Goal: Find specific page/section: Find specific page/section

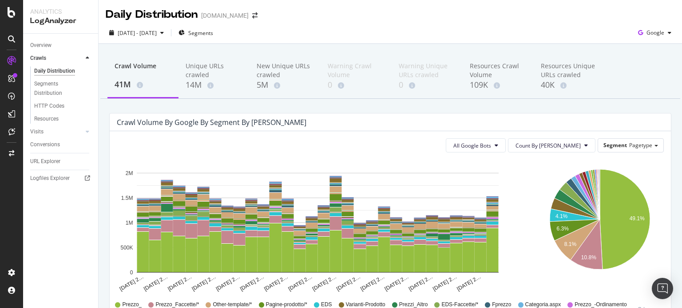
click at [213, 33] on span "Segments" at bounding box center [200, 33] width 25 height 8
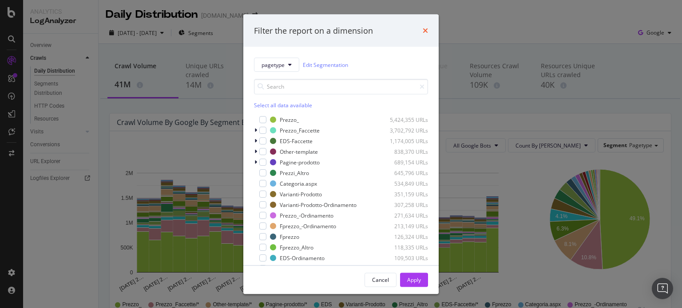
click at [423, 30] on icon "times" at bounding box center [425, 30] width 5 height 7
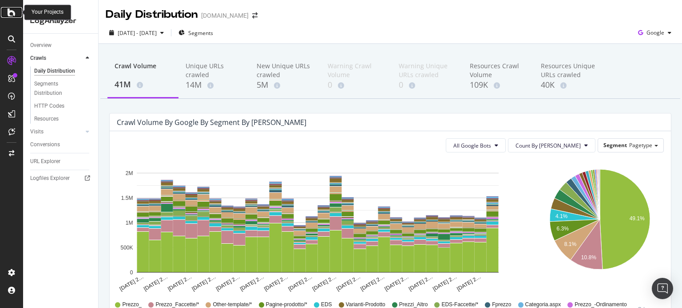
click at [11, 15] on icon at bounding box center [12, 12] width 8 height 11
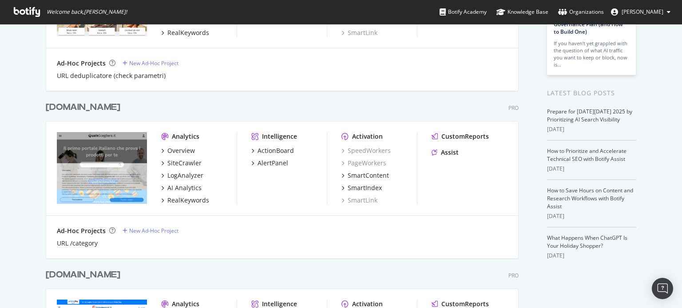
scroll to position [178, 0]
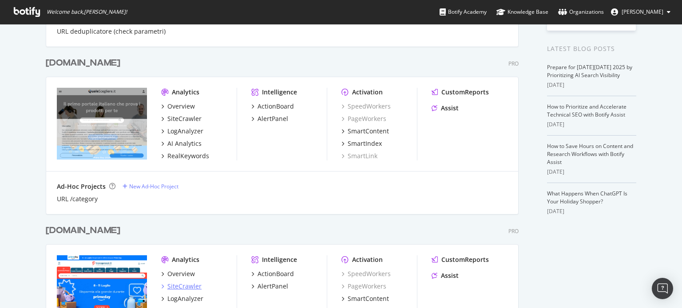
click at [176, 285] on div "SiteCrawler" at bounding box center [184, 286] width 34 height 9
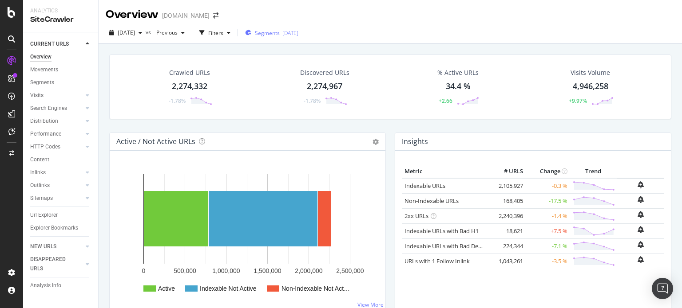
click at [274, 33] on span "Segments" at bounding box center [267, 33] width 25 height 8
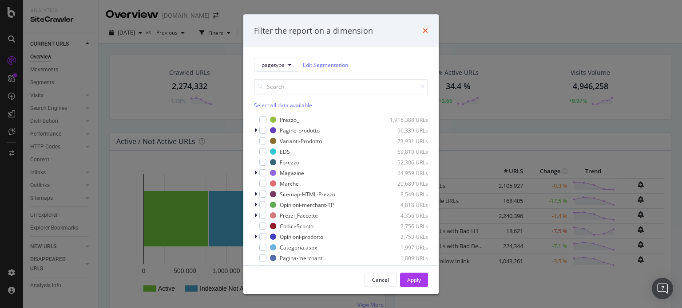
click at [423, 29] on icon "times" at bounding box center [425, 30] width 5 height 7
